Goal: Information Seeking & Learning: Check status

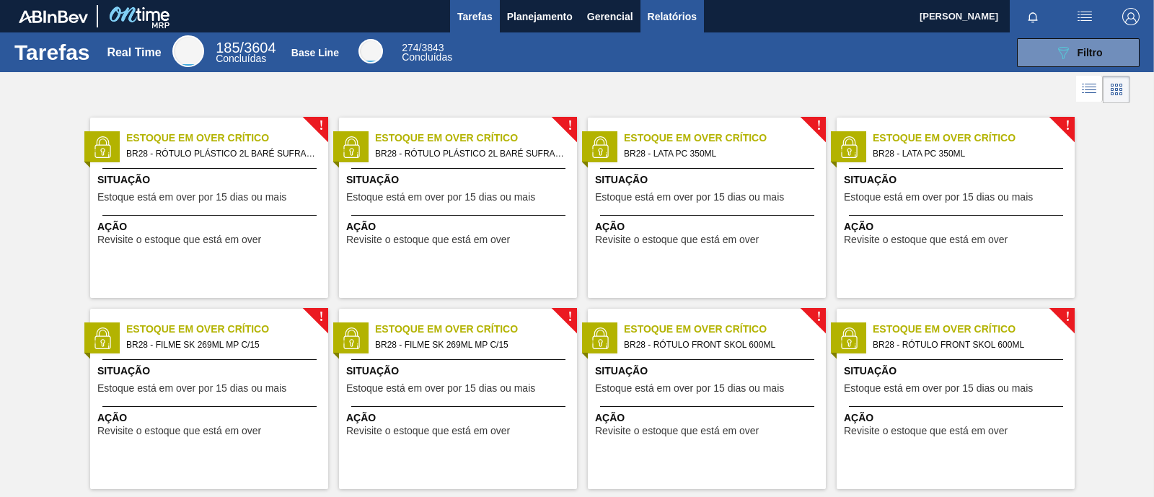
drag, startPoint x: 663, startPoint y: 6, endPoint x: 681, endPoint y: 25, distance: 26.0
click at [663, 6] on button "Relatórios" at bounding box center [671, 16] width 63 height 32
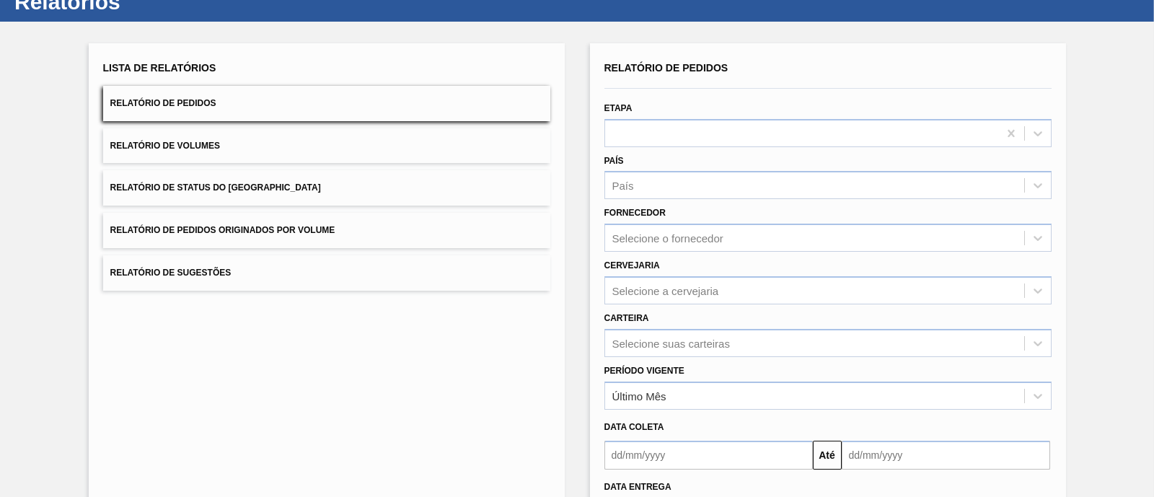
scroll to position [89, 0]
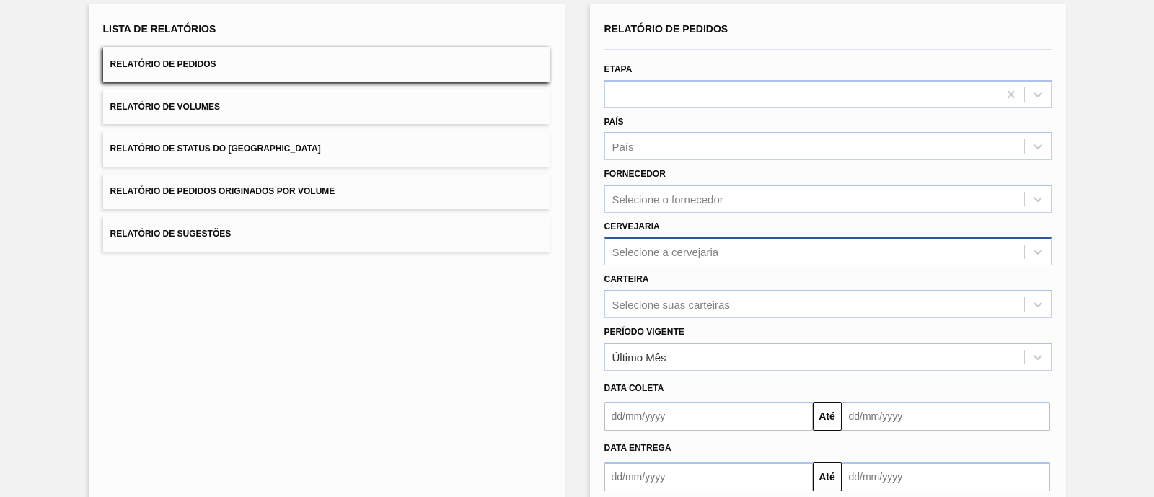
click at [685, 245] on div "Selecione a cervejaria" at bounding box center [665, 251] width 107 height 12
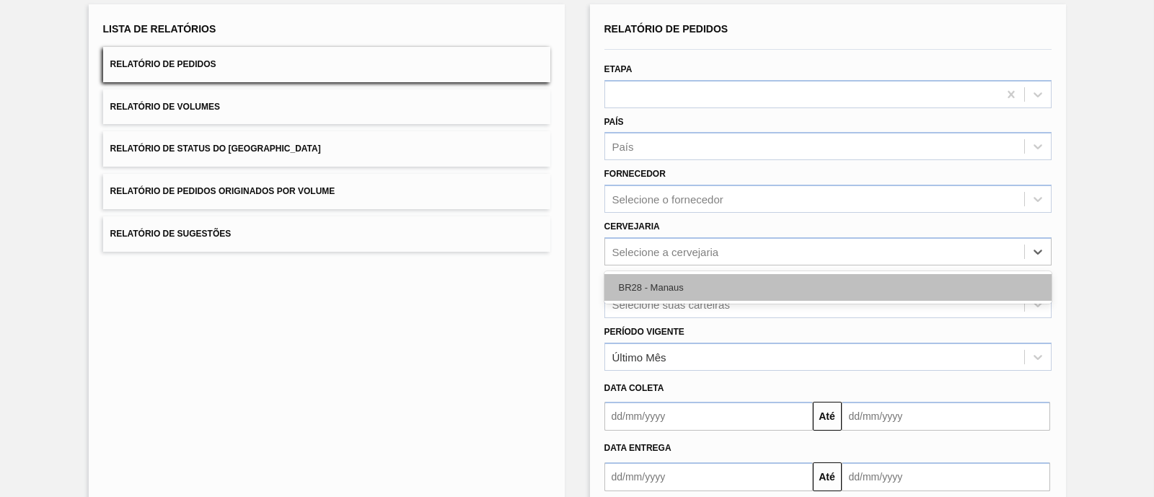
click at [663, 285] on div "BR28 - Manaus" at bounding box center [827, 287] width 447 height 27
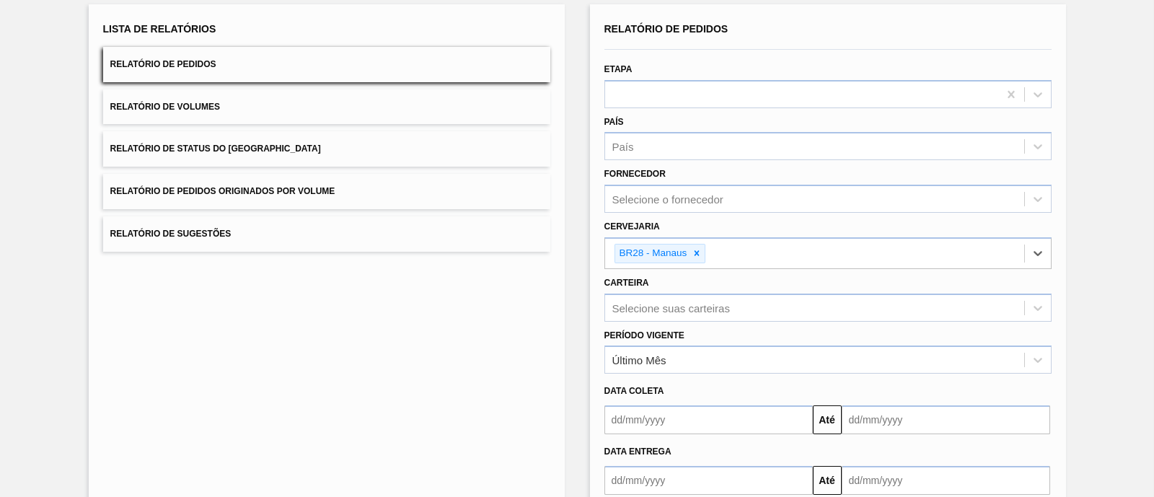
scroll to position [172, 0]
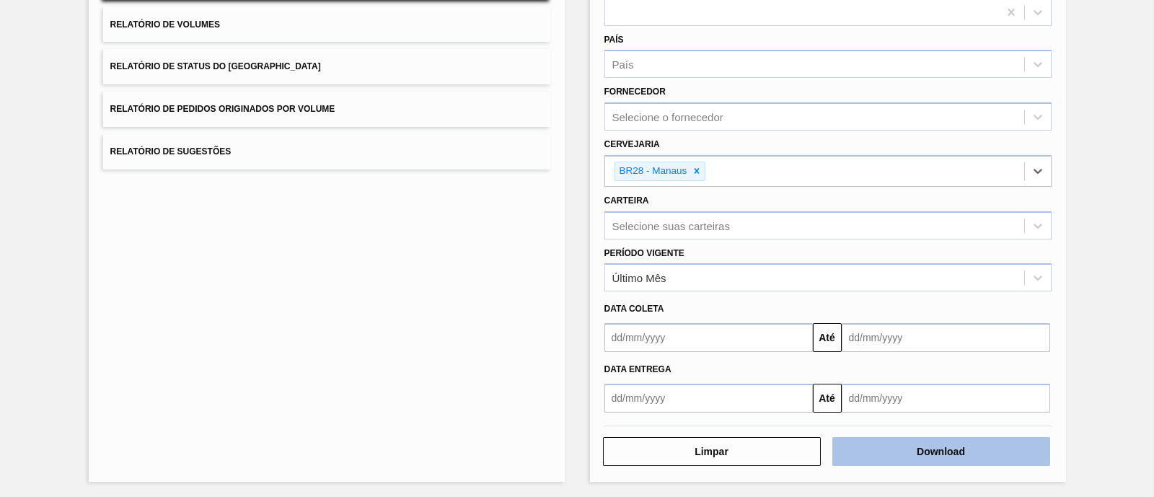
click at [875, 437] on button "Download" at bounding box center [941, 451] width 218 height 29
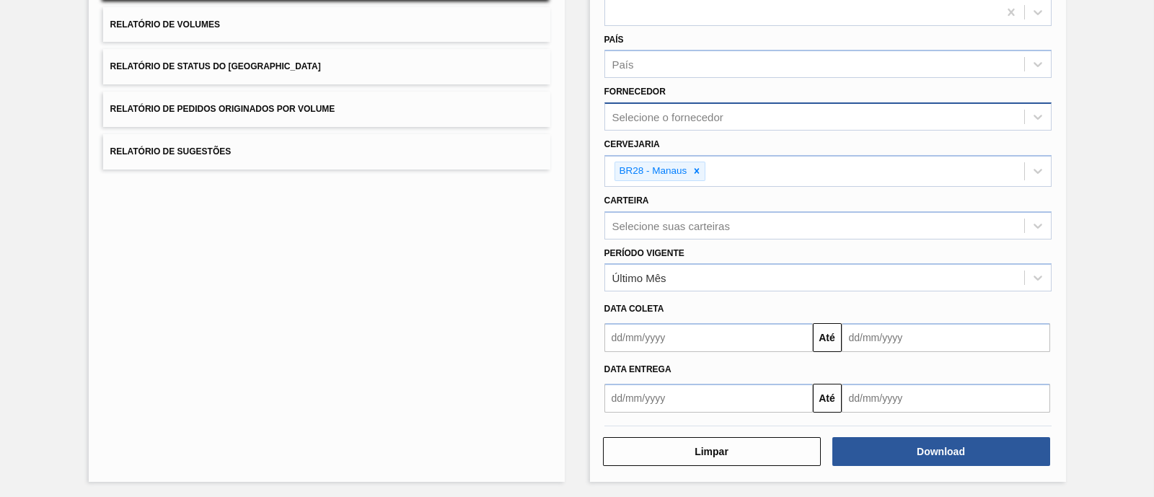
scroll to position [0, 0]
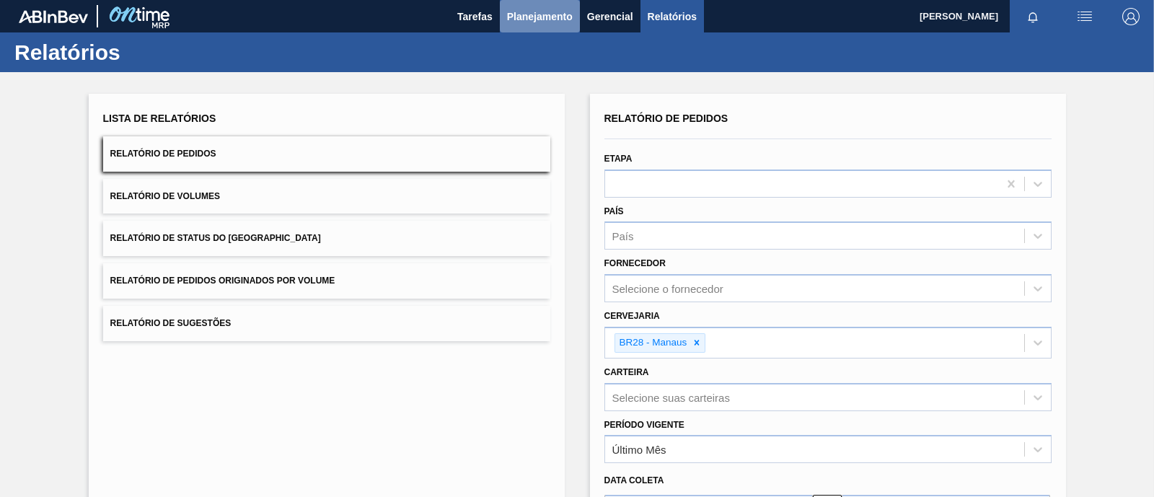
click at [552, 11] on span "Planejamento" at bounding box center [540, 16] width 66 height 17
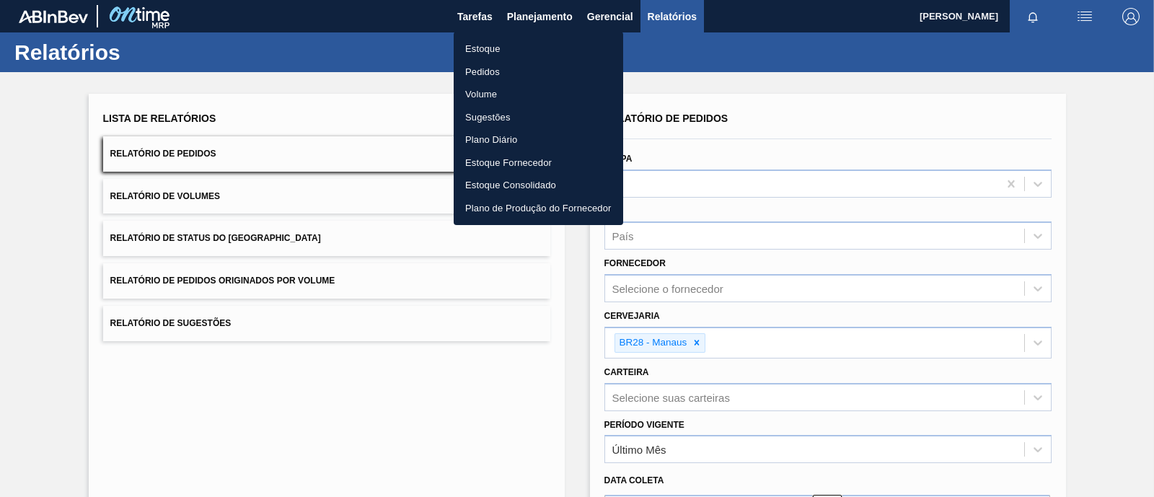
drag, startPoint x: 540, startPoint y: 55, endPoint x: 885, endPoint y: 53, distance: 345.4
click at [540, 55] on li "Estoque" at bounding box center [538, 48] width 169 height 23
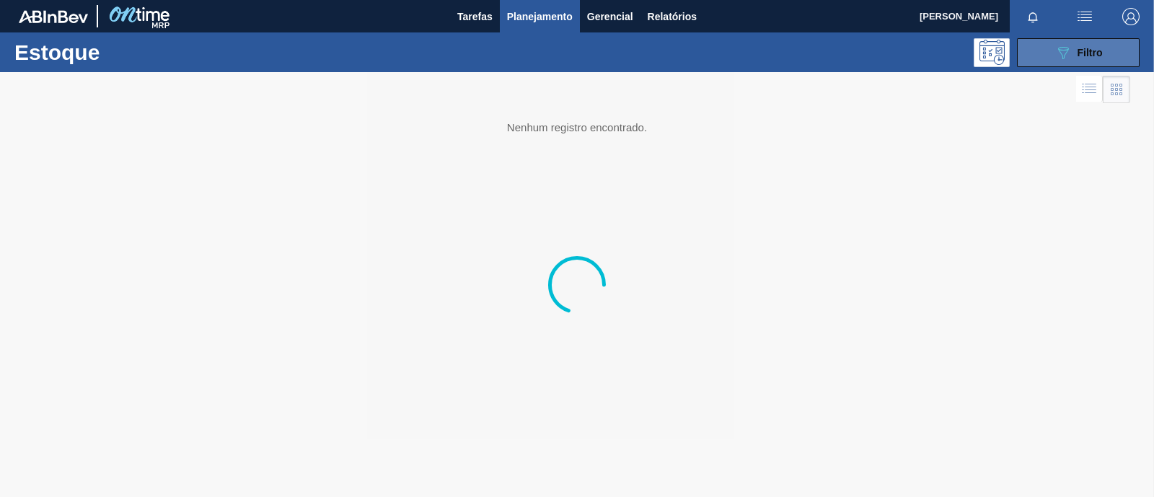
click at [1033, 53] on button "089F7B8B-B2A5-4AFE-B5C0-19BA573D28AC Filtro" at bounding box center [1078, 52] width 123 height 29
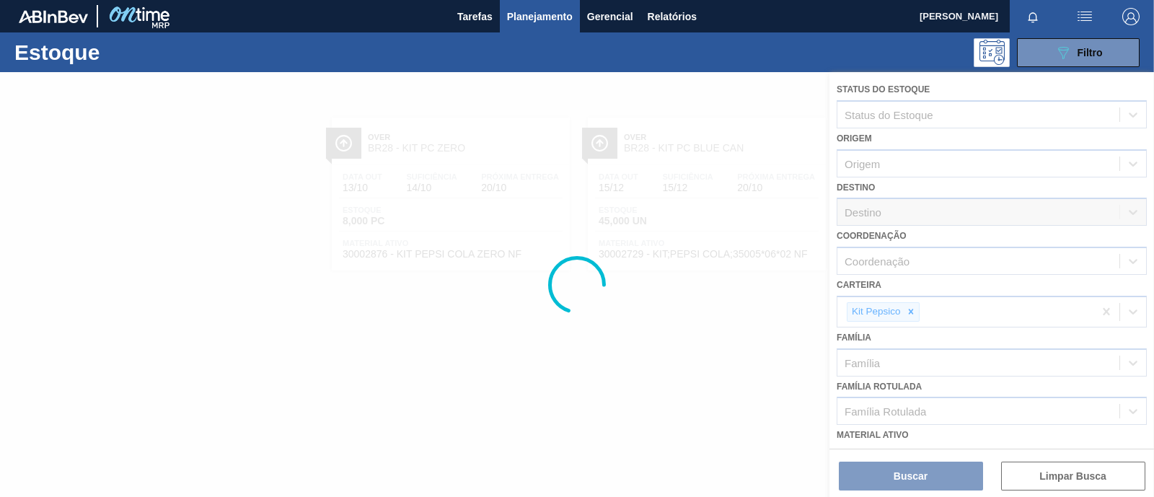
click at [912, 315] on div at bounding box center [577, 284] width 1154 height 425
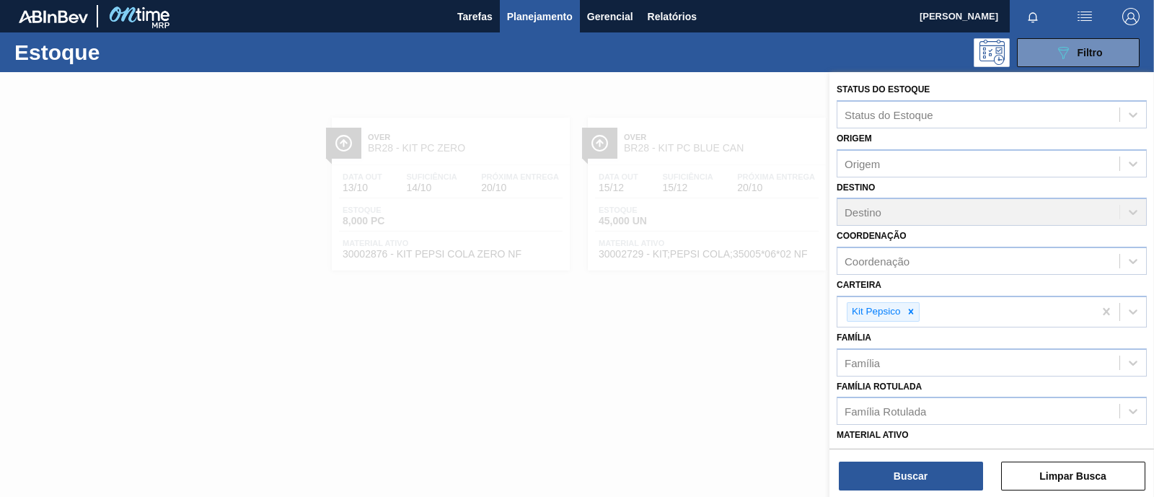
click at [911, 314] on icon at bounding box center [911, 311] width 10 height 10
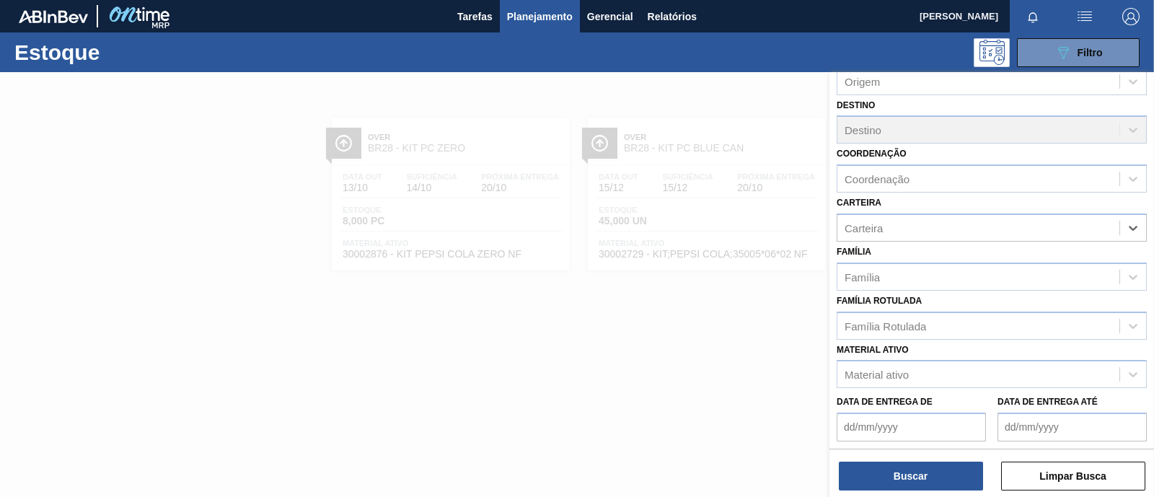
scroll to position [180, 0]
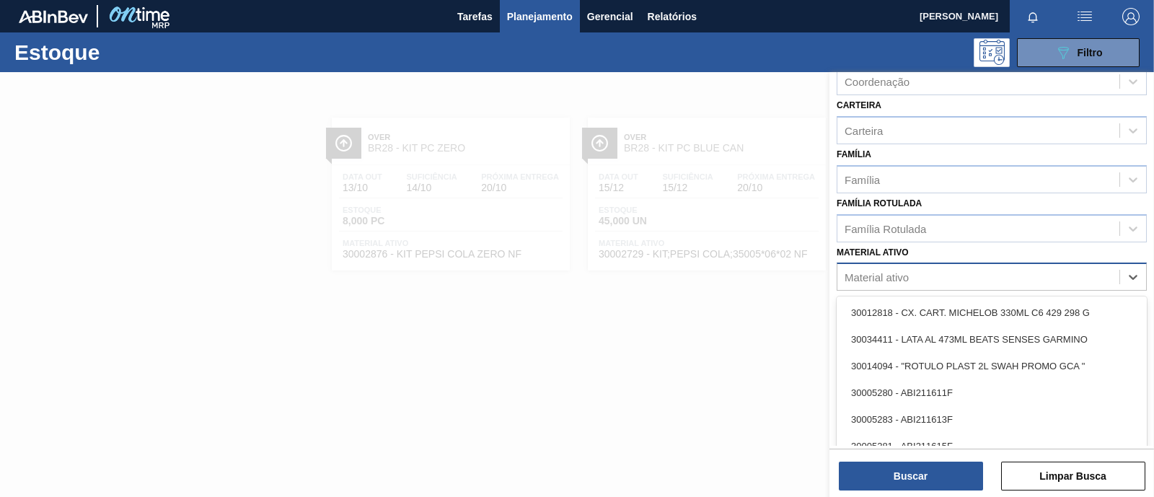
click at [910, 273] on div "Material ativo" at bounding box center [978, 277] width 282 height 21
paste ativo "30012598"
type ativo "30012598"
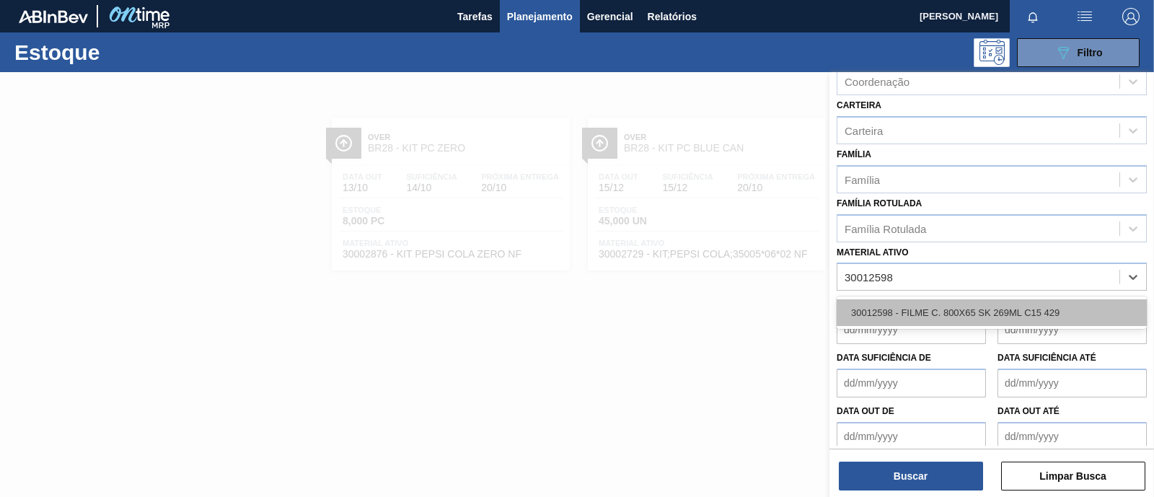
click at [909, 308] on div "30012598 - FILME C. 800X65 SK 269ML C15 429" at bounding box center [991, 312] width 310 height 27
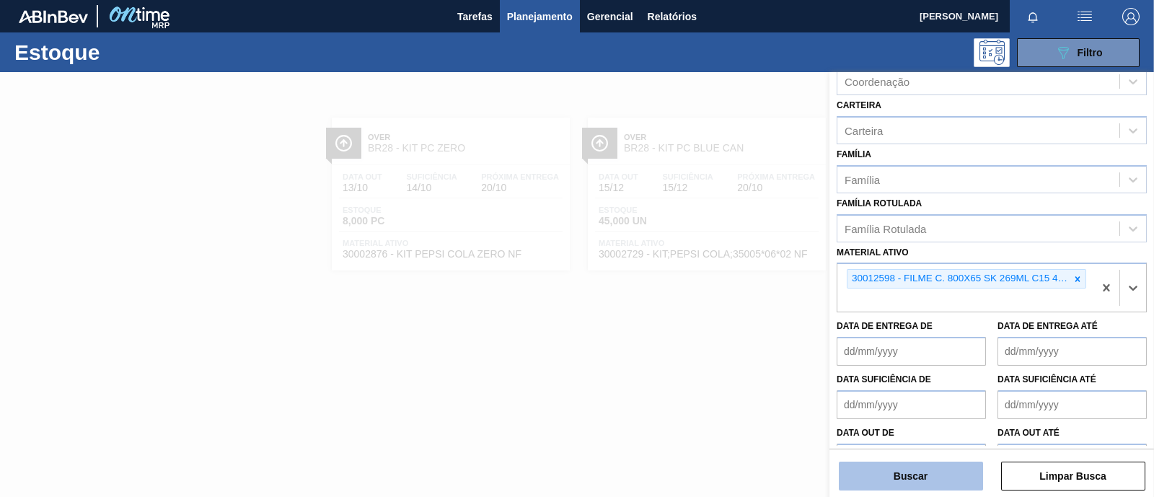
click at [891, 469] on button "Buscar" at bounding box center [911, 475] width 144 height 29
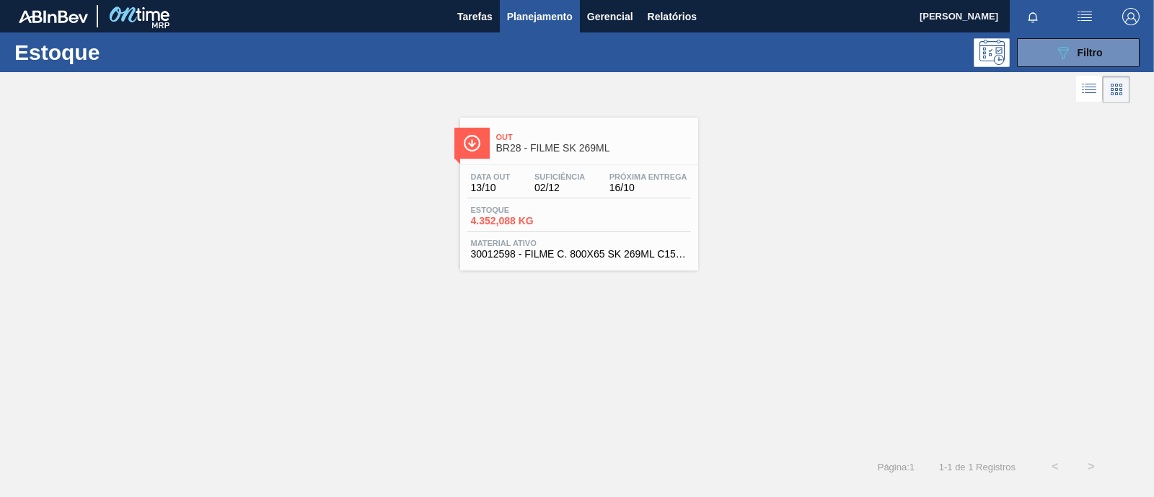
click at [620, 210] on div "Estoque 4.352,088 KG" at bounding box center [579, 218] width 224 height 26
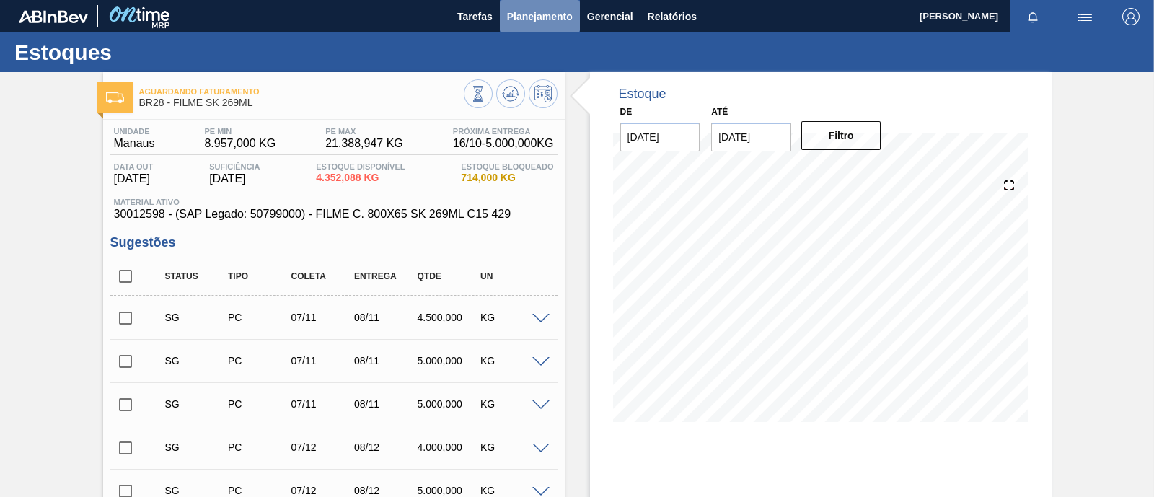
click at [556, 21] on span "Planejamento" at bounding box center [540, 16] width 66 height 17
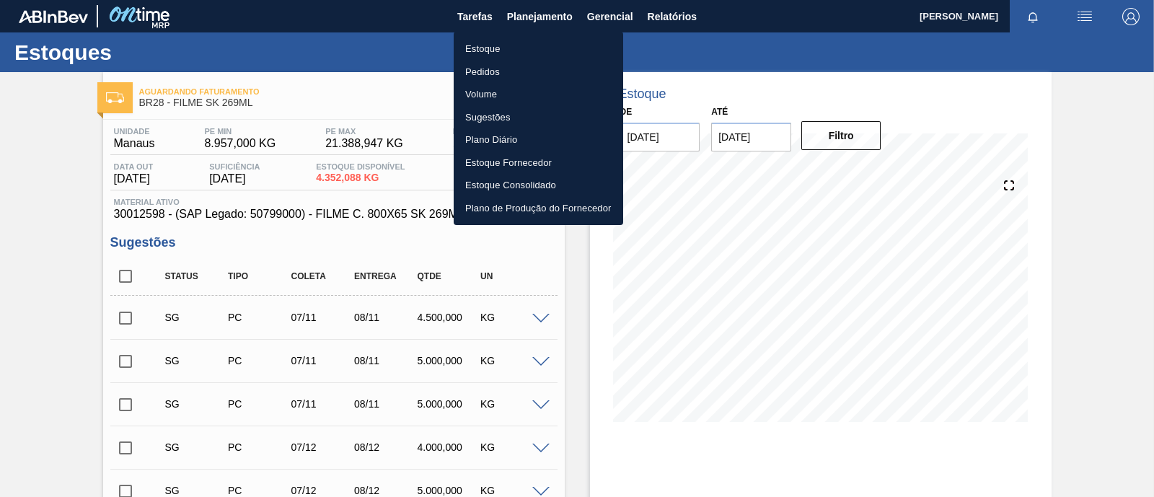
click at [513, 48] on li "Estoque" at bounding box center [538, 48] width 169 height 23
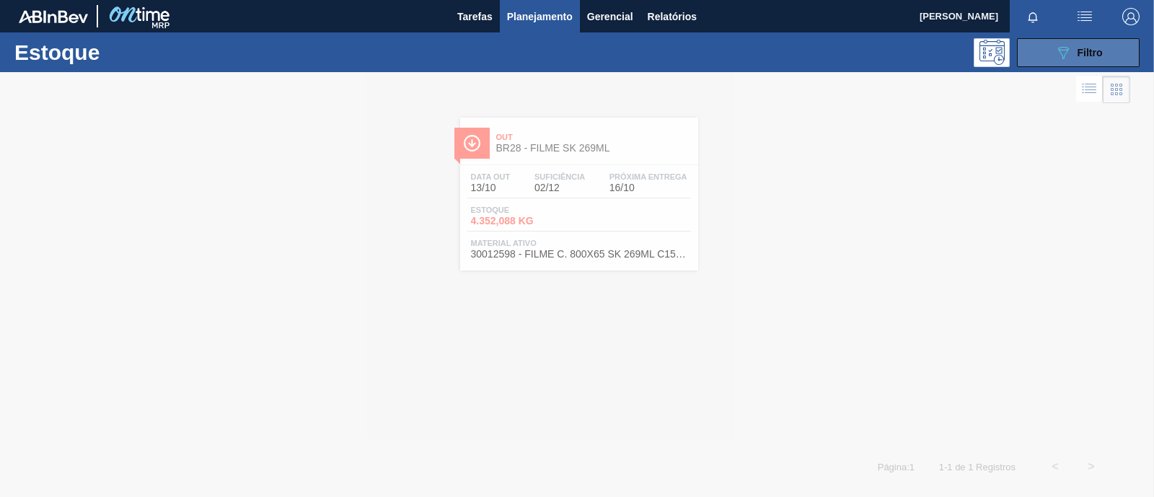
click at [1059, 62] on button "089F7B8B-B2A5-4AFE-B5C0-19BA573D28AC Filtro" at bounding box center [1078, 52] width 123 height 29
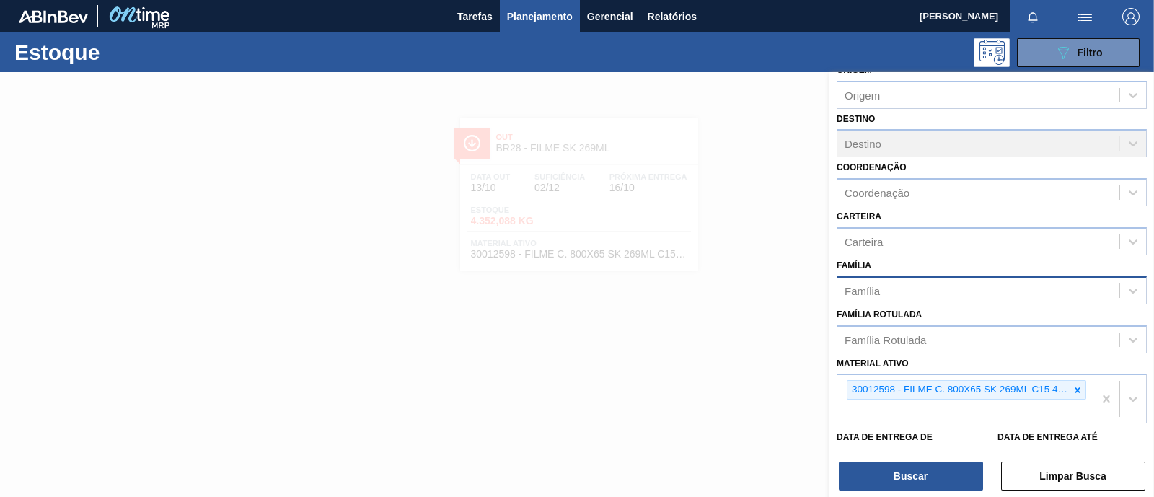
scroll to position [180, 0]
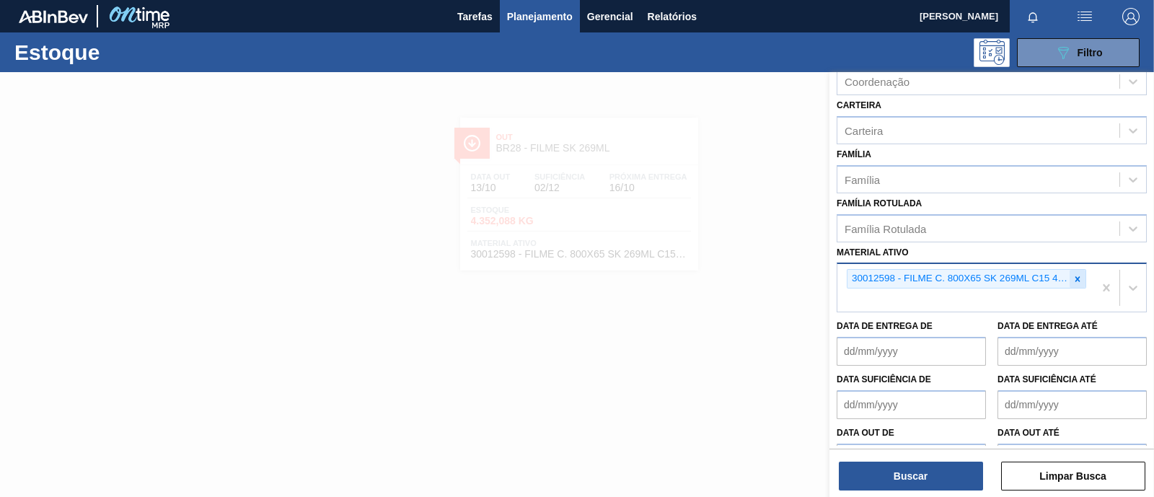
click at [1078, 276] on icon at bounding box center [1077, 279] width 10 height 10
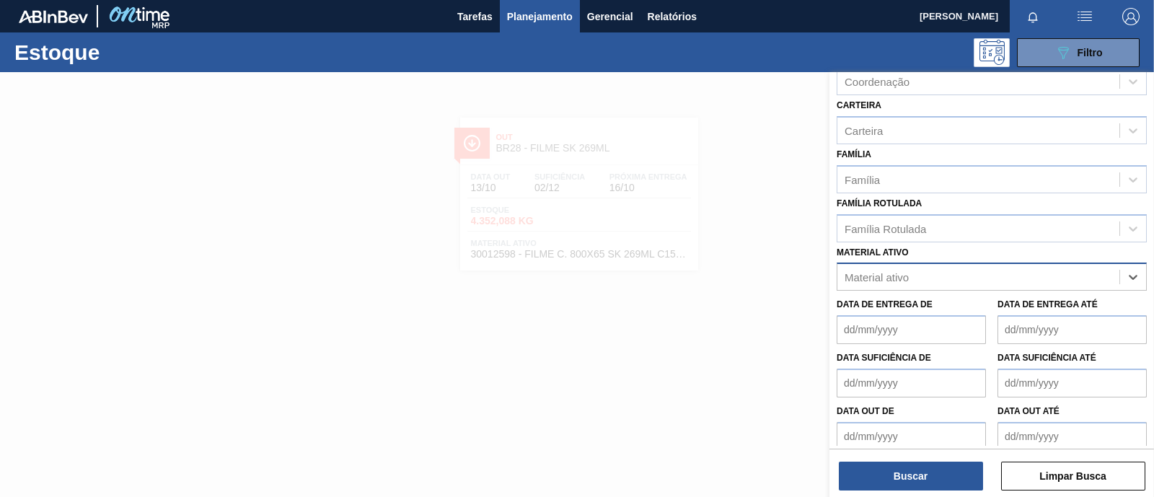
paste ativo "30003350"
type ativo "30003350"
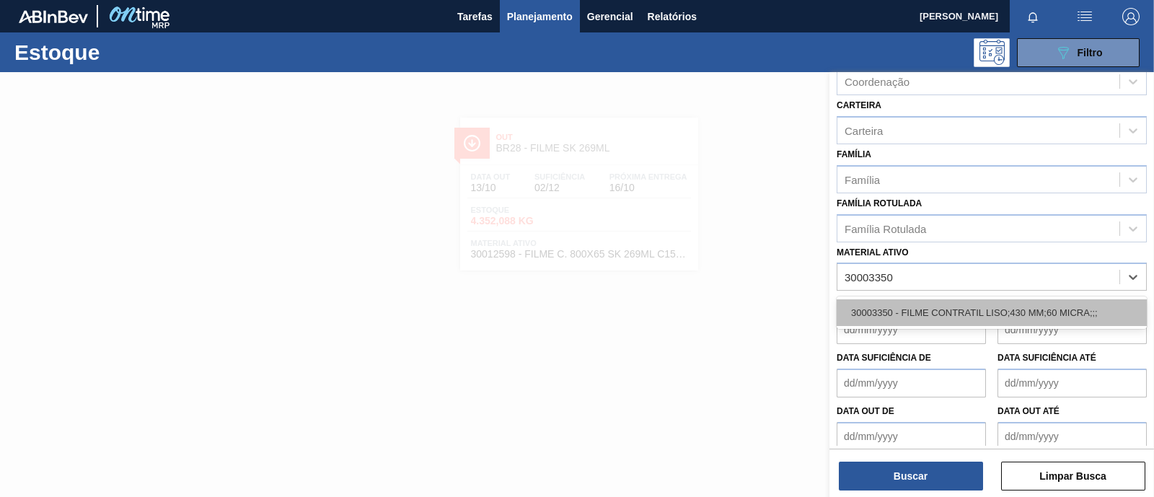
click at [925, 311] on div "30003350 - FILME CONTRATIL LISO;430 MM;60 MICRA;;;" at bounding box center [991, 312] width 310 height 27
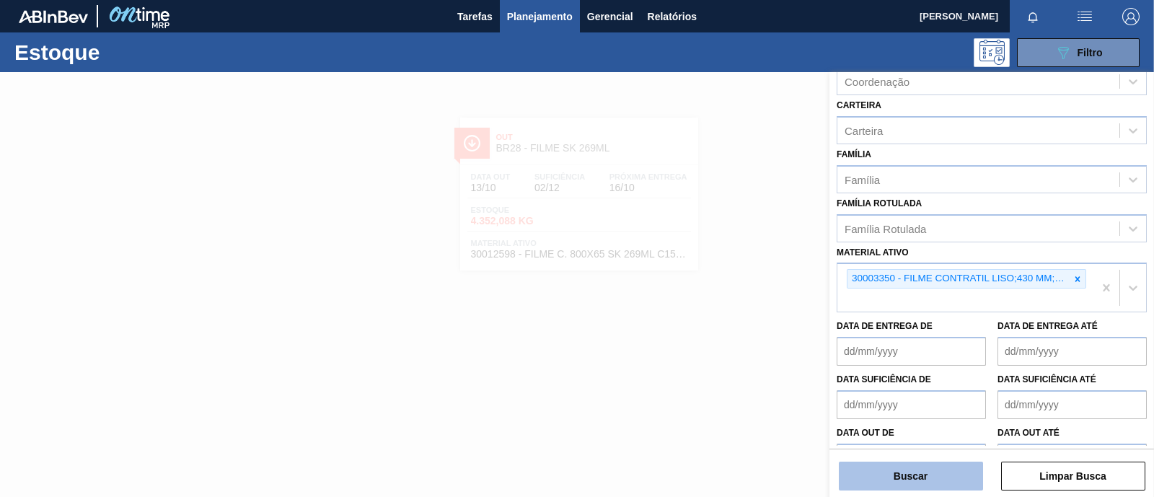
click at [912, 469] on button "Buscar" at bounding box center [911, 475] width 144 height 29
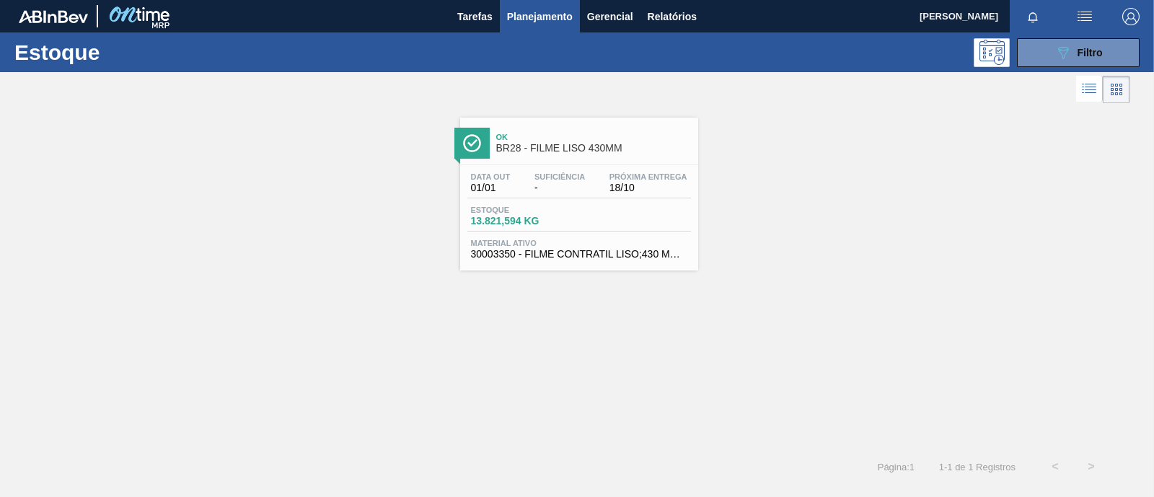
click at [557, 177] on span "Suficiência" at bounding box center [559, 176] width 50 height 9
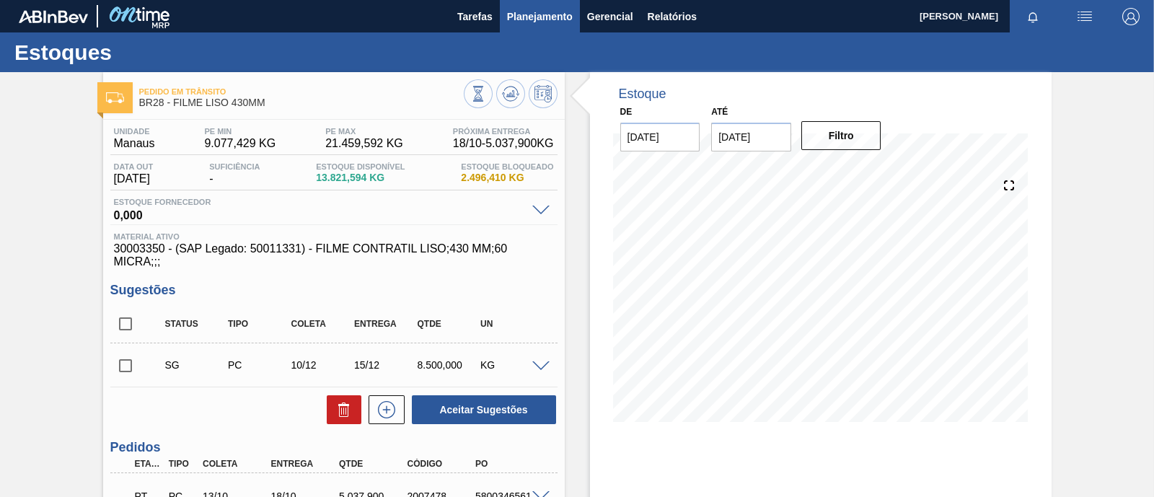
click at [534, 19] on span "Planejamento" at bounding box center [540, 16] width 66 height 17
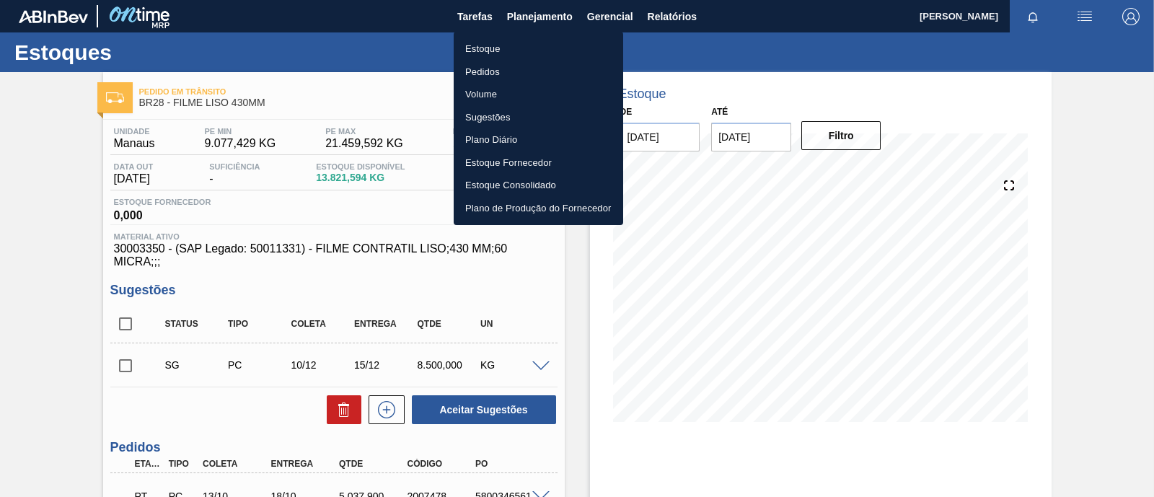
click at [494, 40] on li "Estoque" at bounding box center [538, 48] width 169 height 23
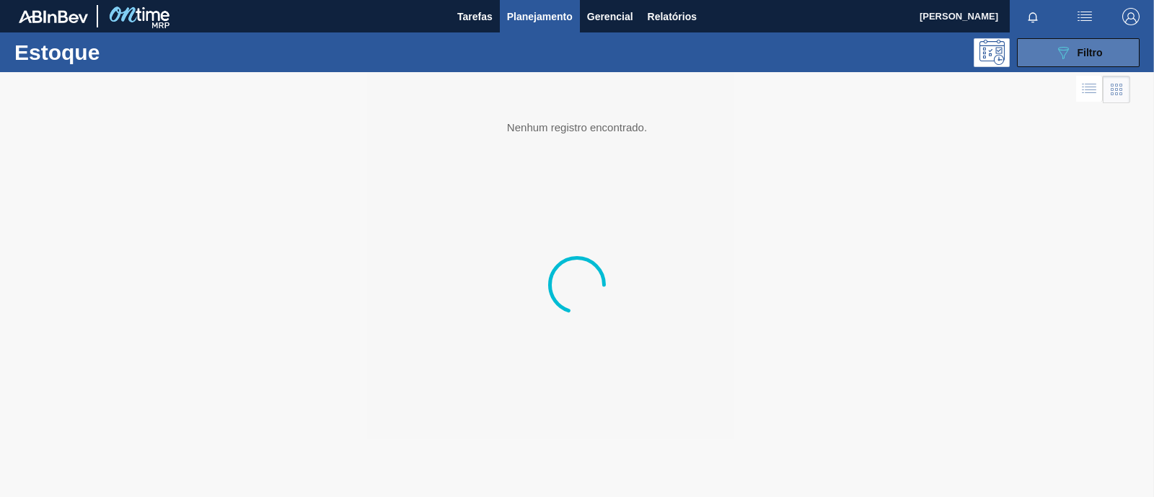
click at [1057, 64] on button "089F7B8B-B2A5-4AFE-B5C0-19BA573D28AC Filtro" at bounding box center [1078, 52] width 123 height 29
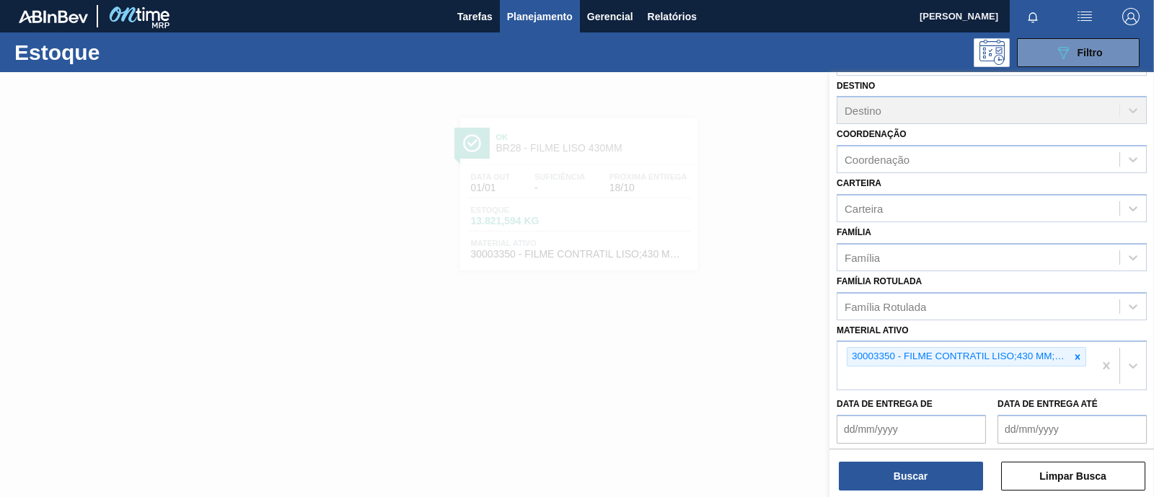
scroll to position [180, 0]
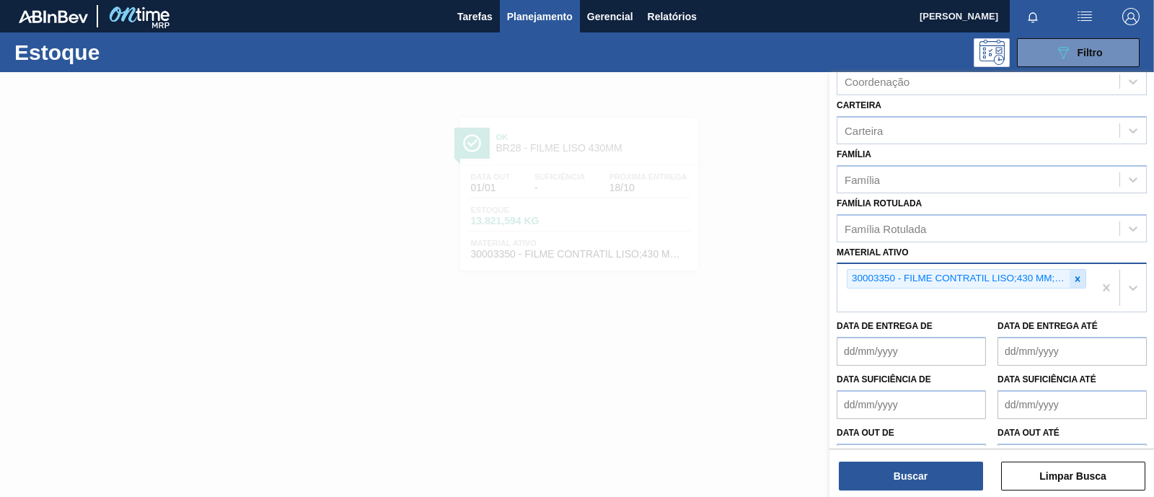
click at [1069, 273] on div at bounding box center [1077, 279] width 16 height 18
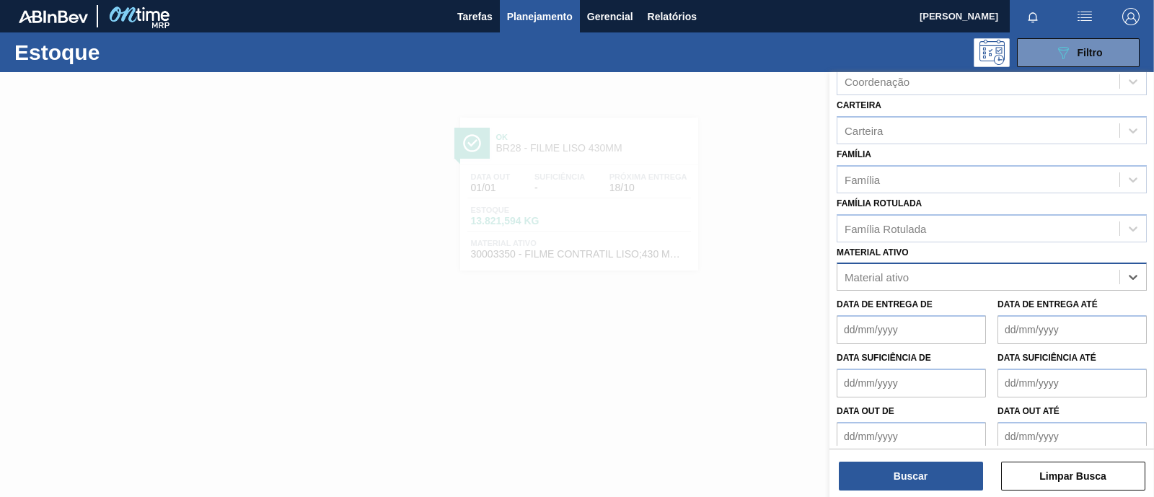
paste ativo "13-Oct Categoria Cod SAP Insumo VOL HL MIN MÁX Estoque CQ BLOQ COGI Transito Su…"
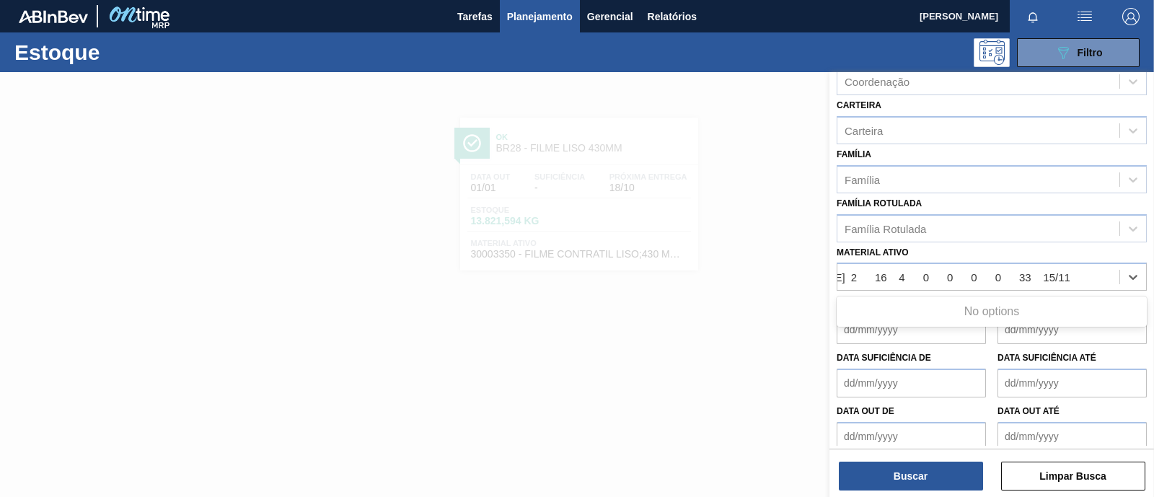
drag, startPoint x: 849, startPoint y: 272, endPoint x: 1153, endPoint y: 280, distance: 303.6
click at [1153, 280] on div "Status do Estoque Status do Estoque Origem Origem Destino Destino Coordenação C…" at bounding box center [991, 258] width 324 height 373
drag, startPoint x: 842, startPoint y: 273, endPoint x: 1153, endPoint y: 270, distance: 310.8
click at [1153, 270] on div "Status do Estoque Status do Estoque Origem Origem Destino Destino Coordenação C…" at bounding box center [991, 258] width 324 height 373
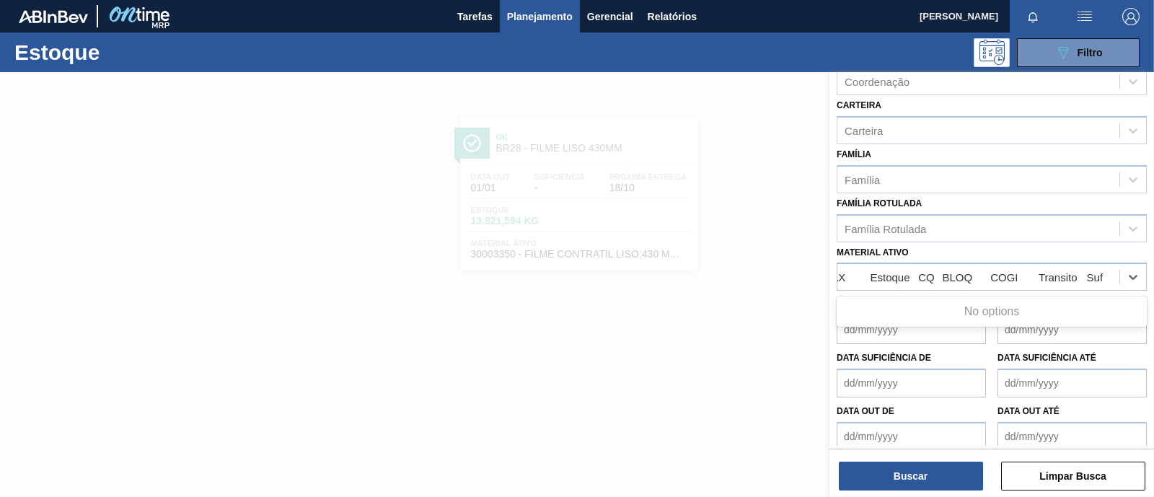
scroll to position [0, 576]
drag, startPoint x: 1106, startPoint y: 272, endPoint x: 569, endPoint y: 284, distance: 537.3
click at [829, 284] on div "Status do Estoque Status do Estoque Origem Origem Destino Destino Coordenação C…" at bounding box center [991, 320] width 324 height 497
click at [883, 271] on ativo "13-Oct" at bounding box center [955, 277] width 314 height 12
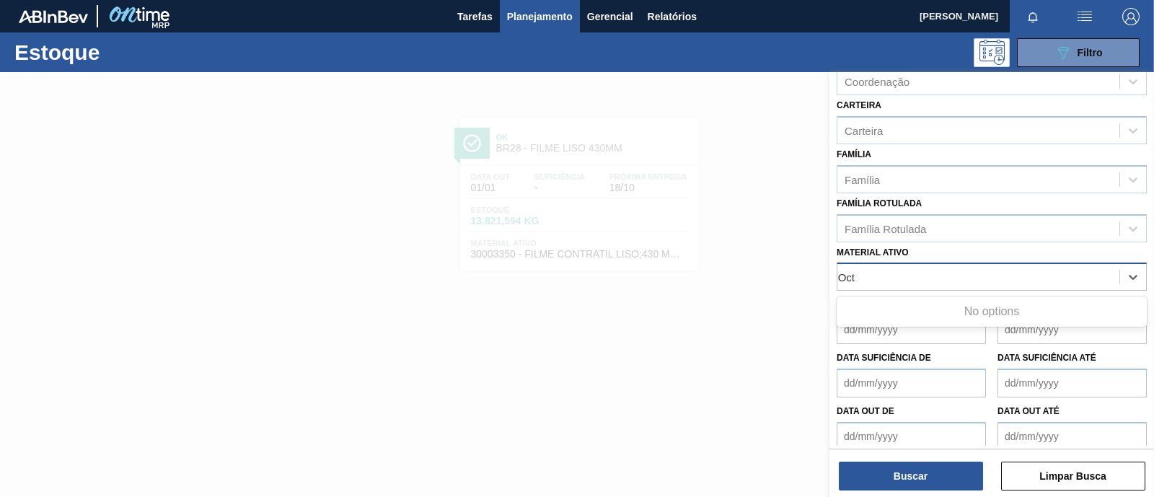
scroll to position [0, 0]
type ativo "1"
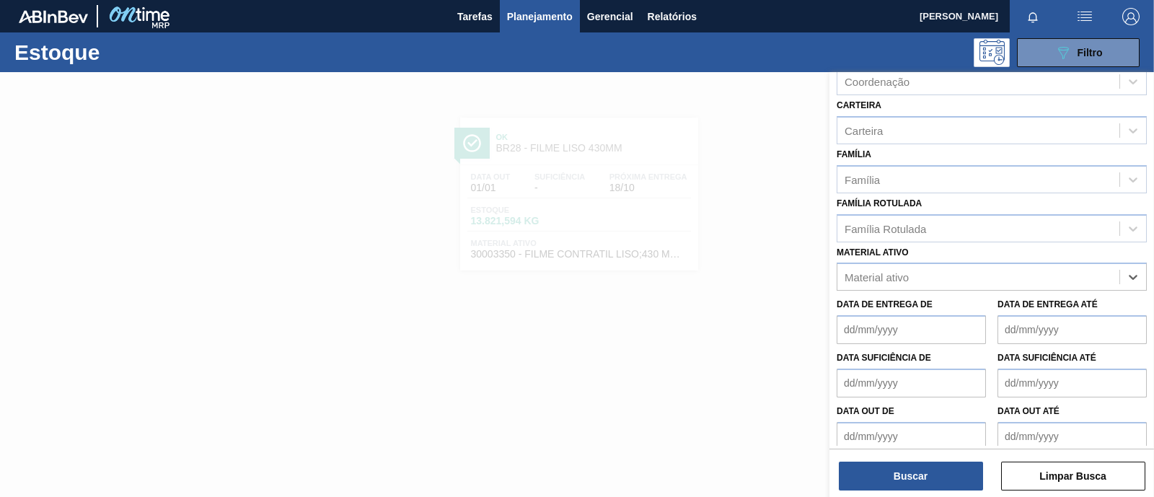
scroll to position [89, 0]
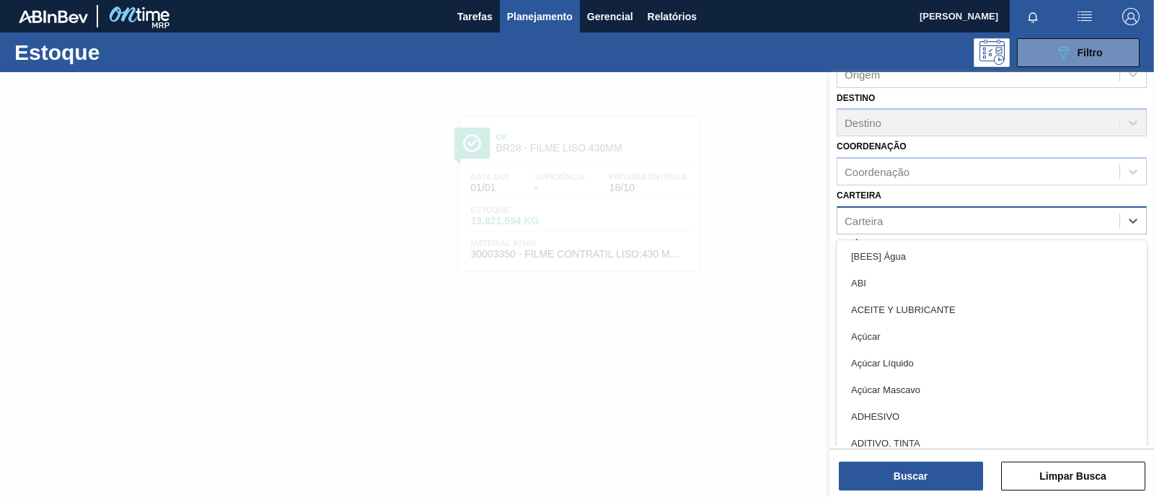
click at [908, 226] on div "Carteira" at bounding box center [978, 220] width 282 height 21
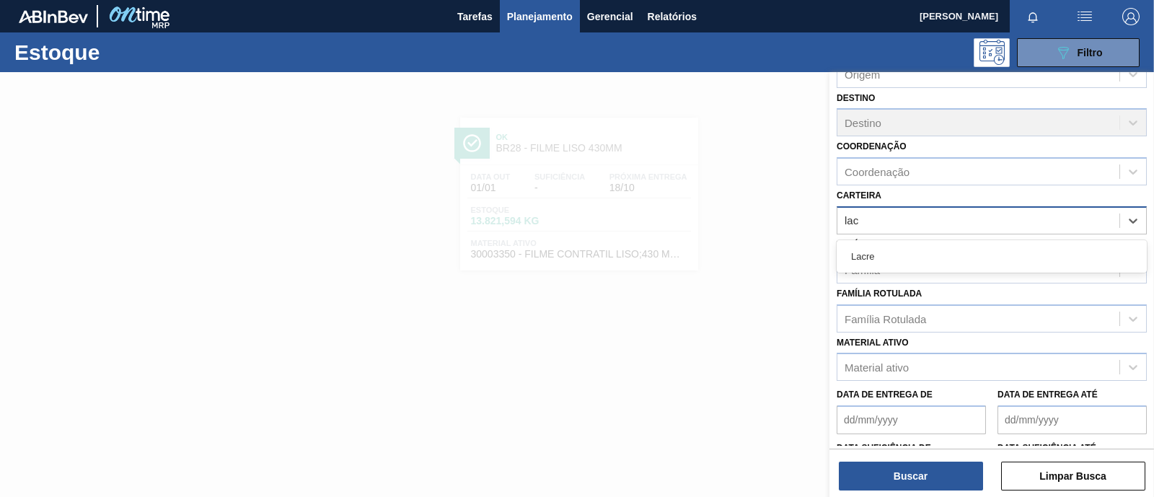
type input "lacr"
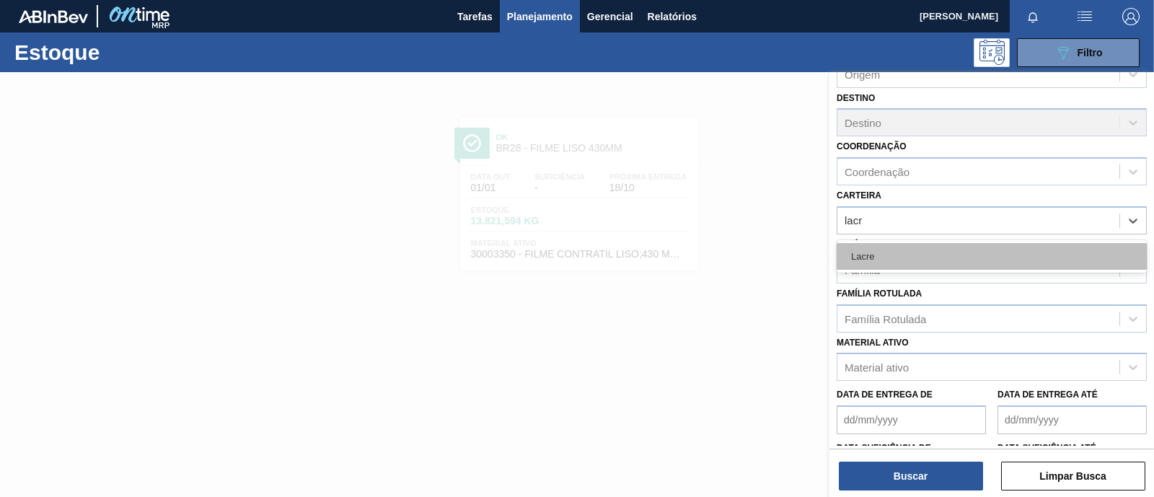
click at [906, 243] on div "Lacre" at bounding box center [991, 256] width 310 height 27
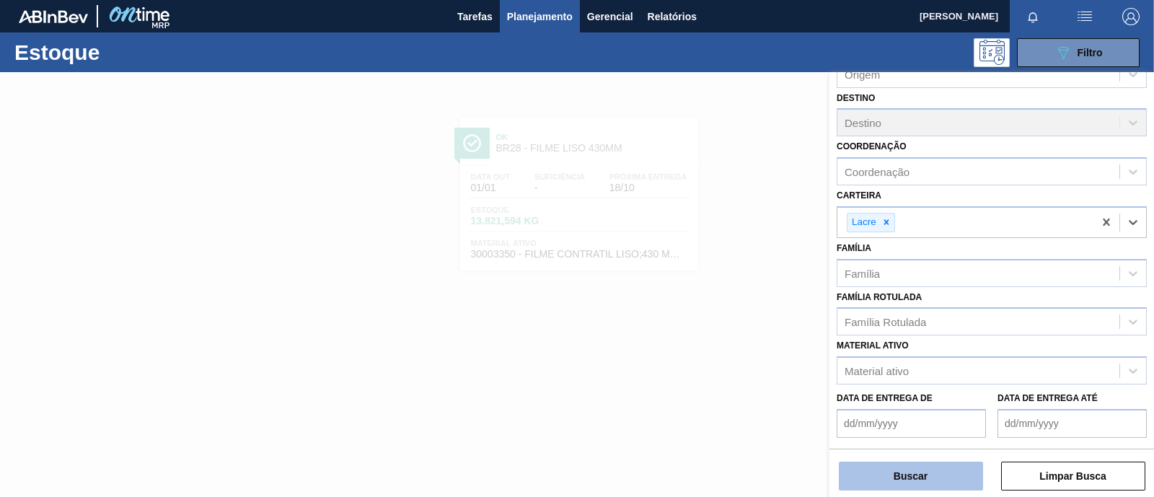
click at [880, 472] on button "Buscar" at bounding box center [911, 475] width 144 height 29
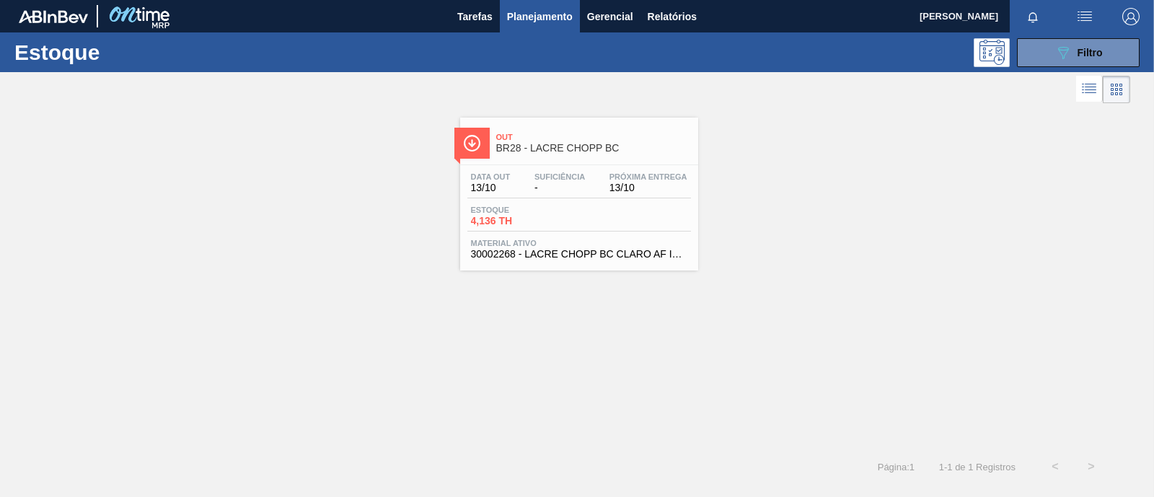
click at [557, 179] on span "Suficiência" at bounding box center [559, 176] width 50 height 9
